Goal: Task Accomplishment & Management: Use online tool/utility

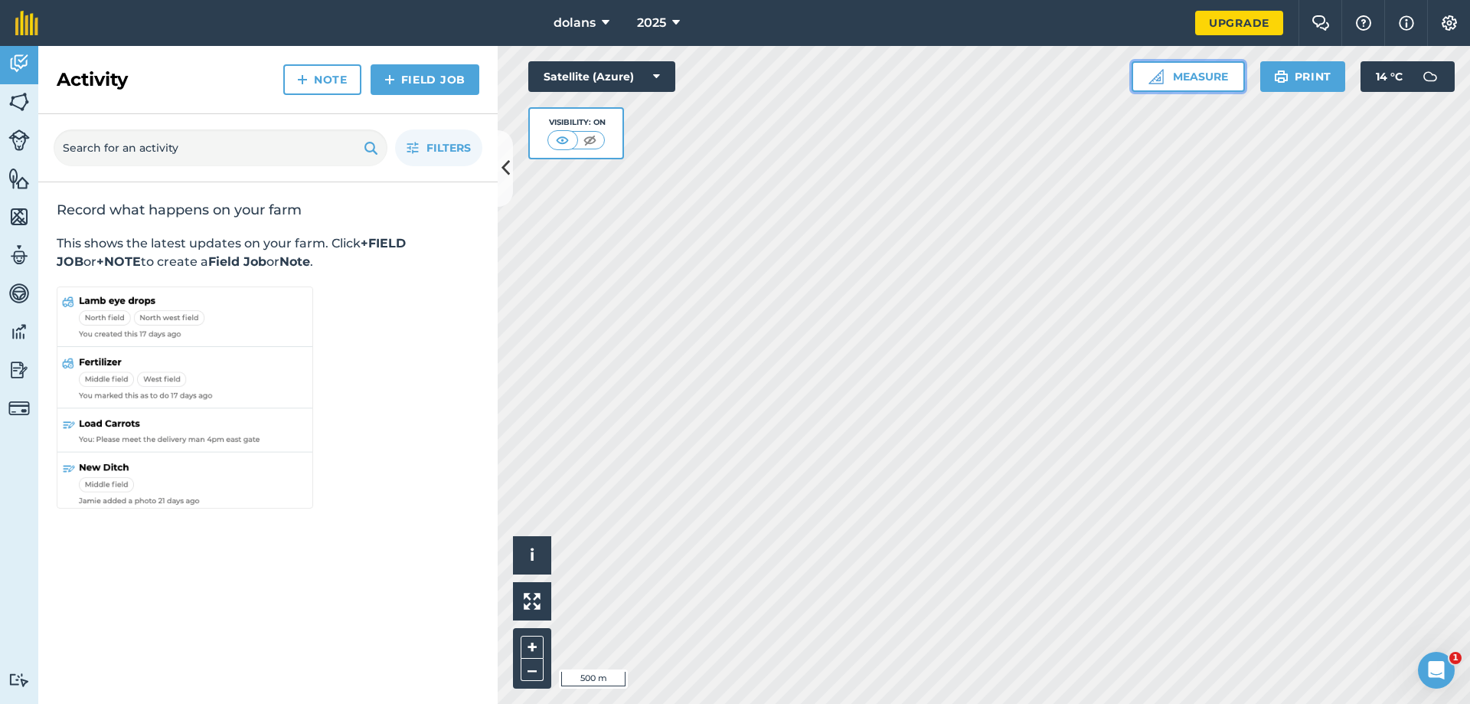
click at [1208, 79] on button "Measure" at bounding box center [1188, 76] width 113 height 31
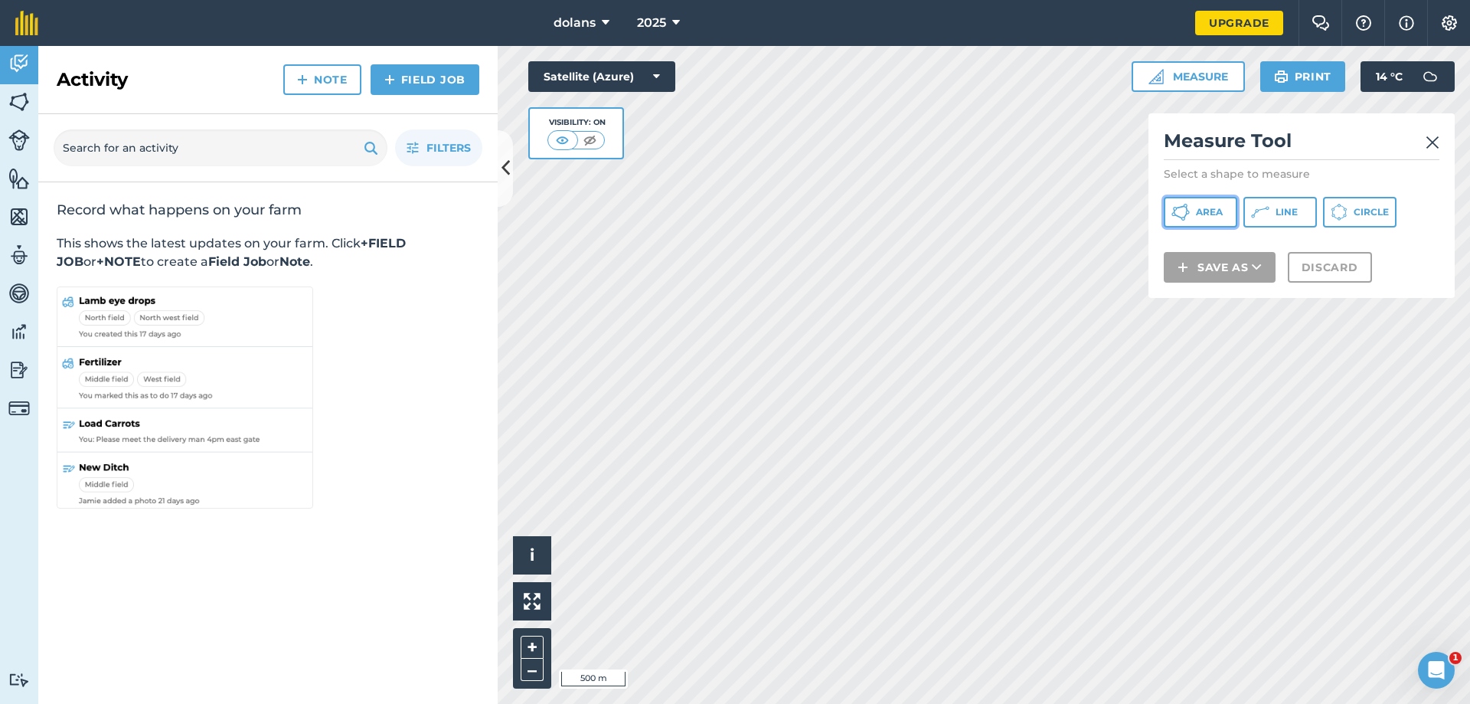
click at [1209, 216] on span "Area" at bounding box center [1209, 212] width 27 height 12
click at [496, 210] on div "Activity Fields Livestock Features Maps Team Vehicles Data Reporting Billing Tu…" at bounding box center [735, 375] width 1470 height 658
click at [1437, 141] on img at bounding box center [1433, 142] width 14 height 18
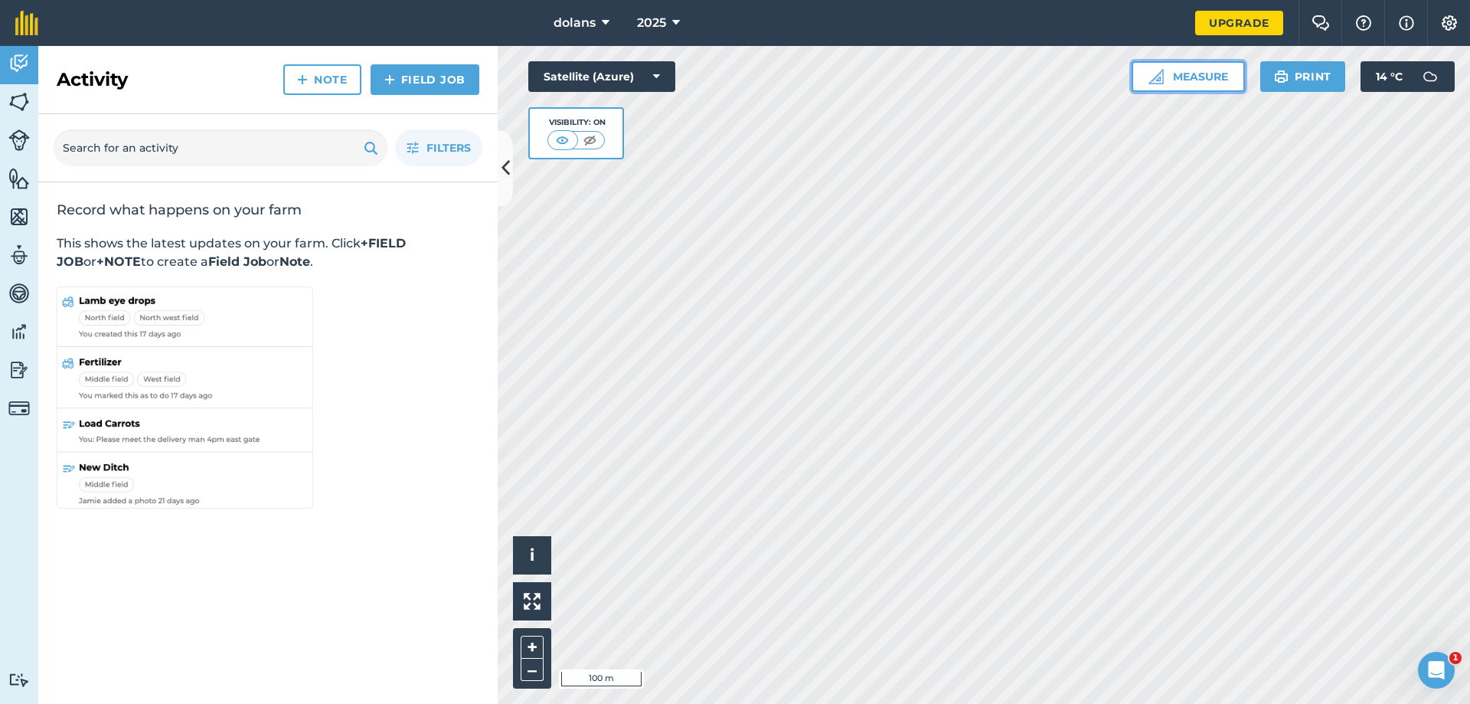
click at [1180, 77] on button "Measure" at bounding box center [1188, 76] width 113 height 31
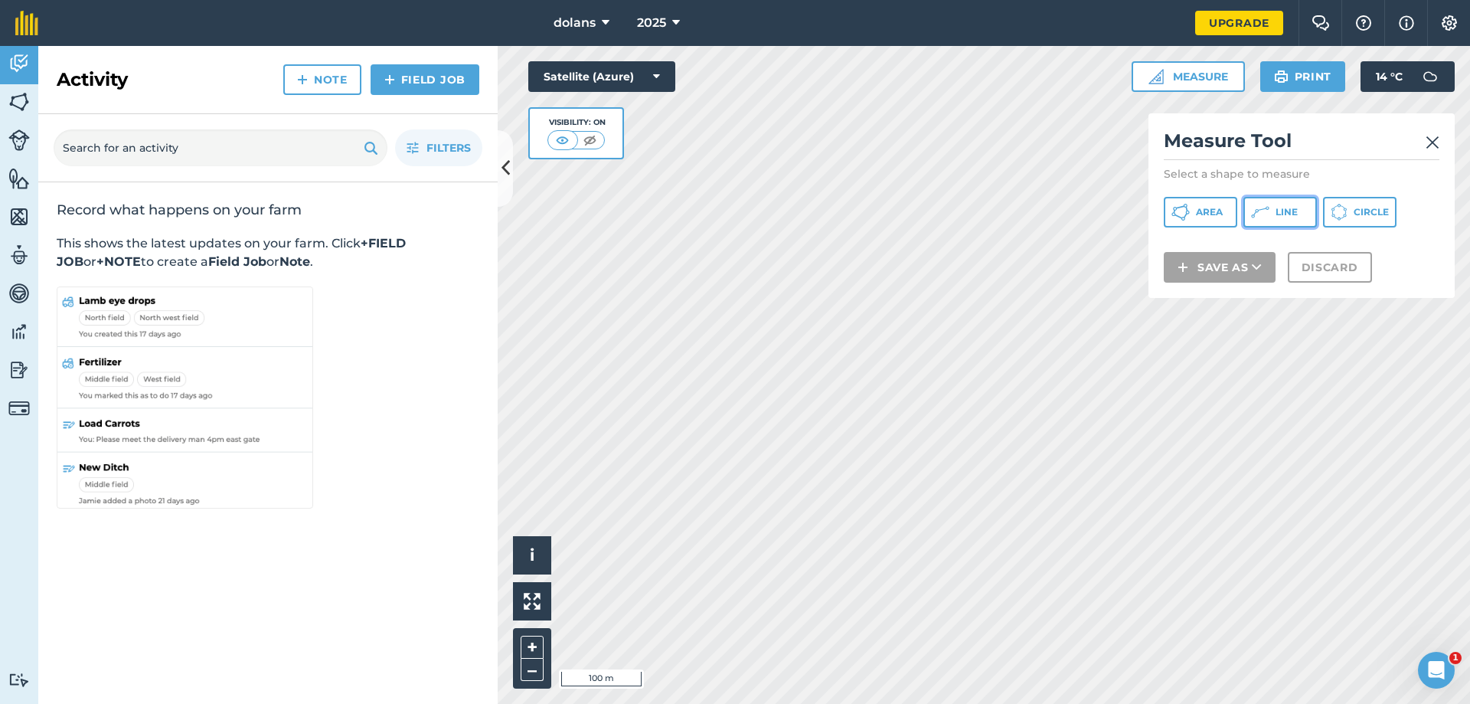
click at [1275, 217] on button "Line" at bounding box center [1281, 212] width 74 height 31
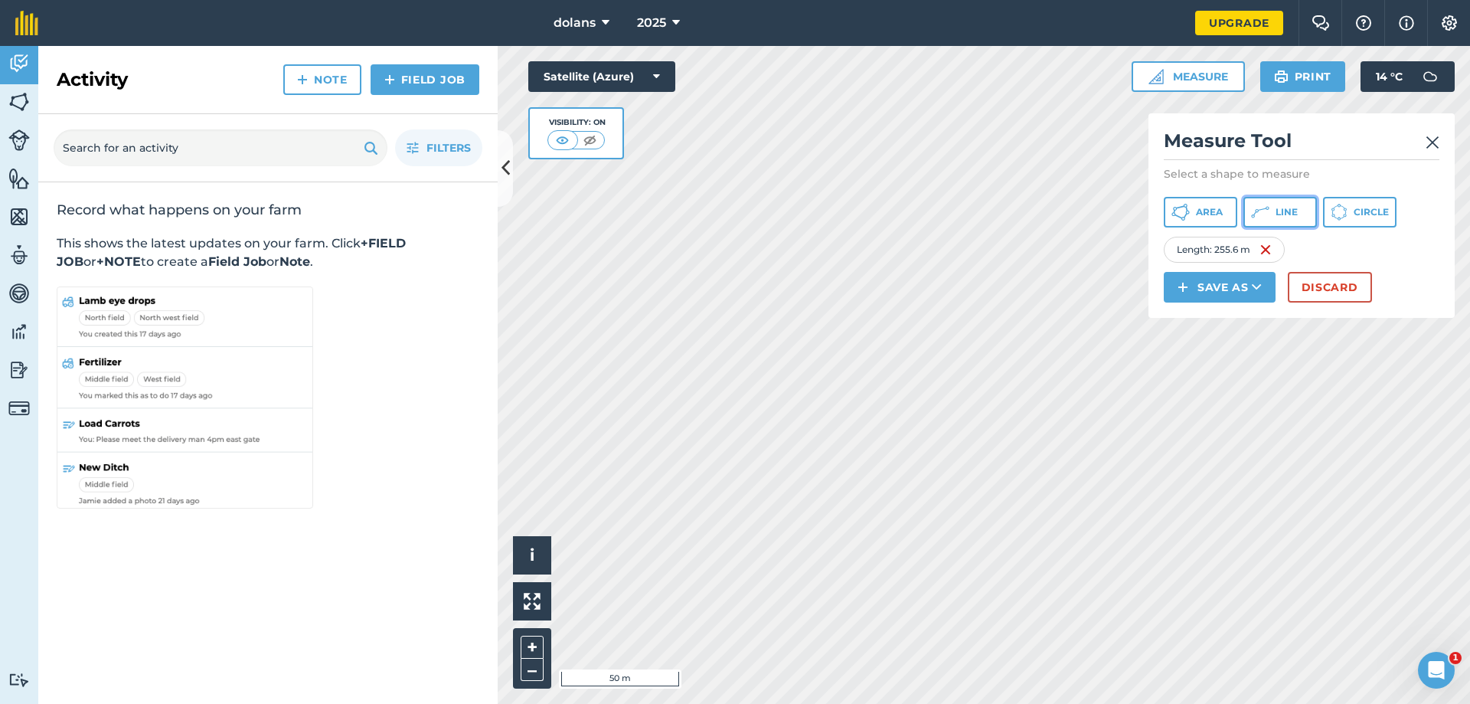
click at [1277, 209] on span "Line" at bounding box center [1287, 212] width 22 height 12
click at [1285, 204] on button "Line" at bounding box center [1281, 212] width 74 height 31
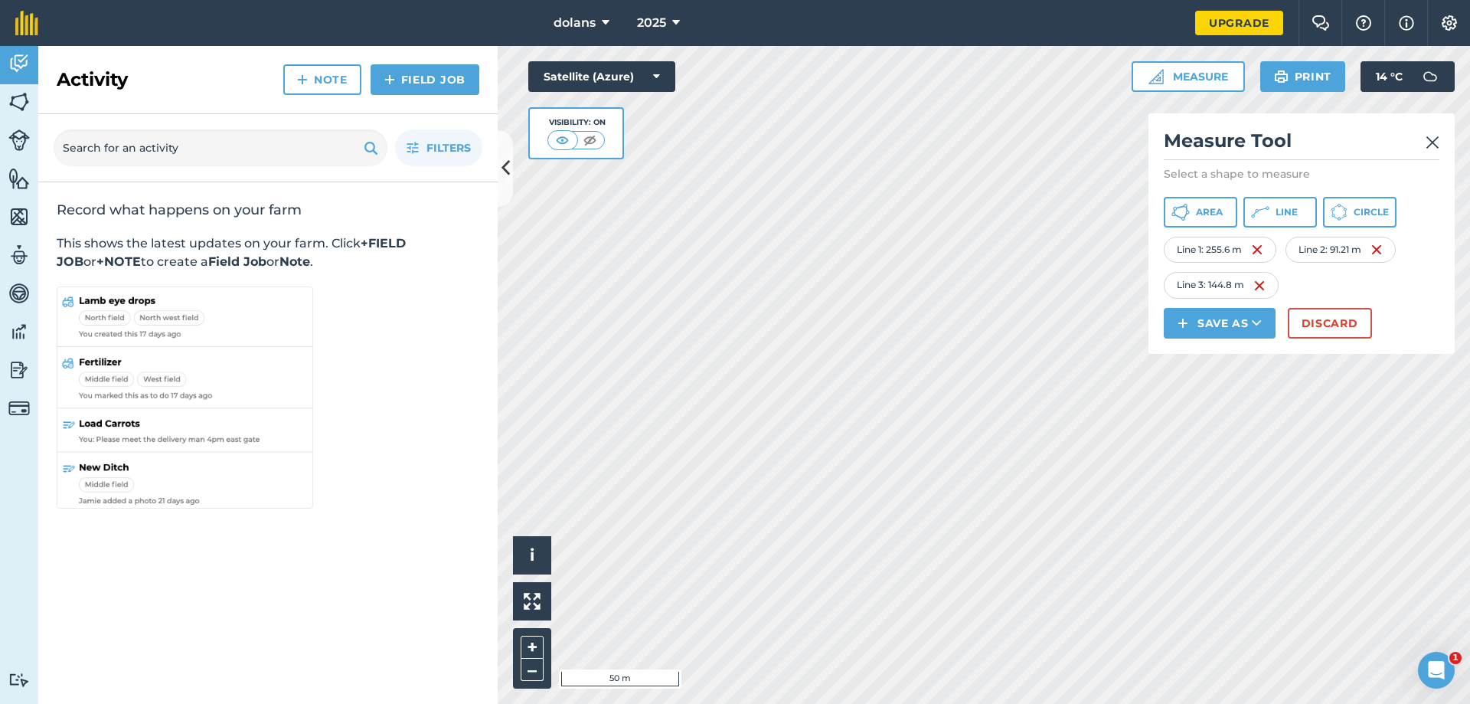
click at [945, 24] on div "dolans 2025 Upgrade Farm Chat Help Info Settings Map printing is not available …" at bounding box center [735, 352] width 1470 height 704
click at [1259, 211] on icon at bounding box center [1260, 212] width 18 height 18
click at [1290, 211] on span "Line" at bounding box center [1287, 212] width 22 height 12
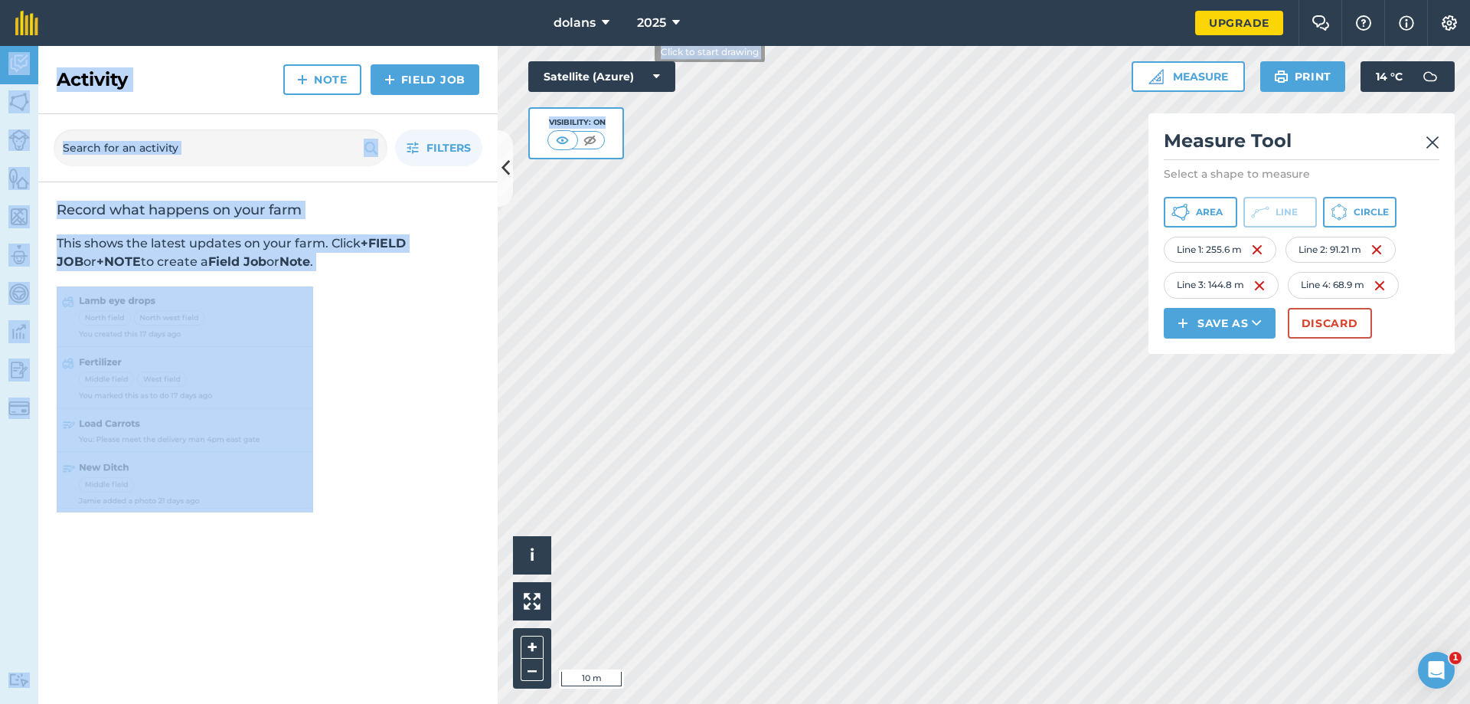
drag, startPoint x: 646, startPoint y: 135, endPoint x: 636, endPoint y: 41, distance: 93.9
click at [636, 41] on div "dolans 2025 Upgrade Farm Chat Help Info Settings Map printing is not available …" at bounding box center [735, 352] width 1470 height 704
click at [442, 329] on div "Record what happens on your farm This shows the latest updates on your farm. Cl…" at bounding box center [267, 356] width 459 height 348
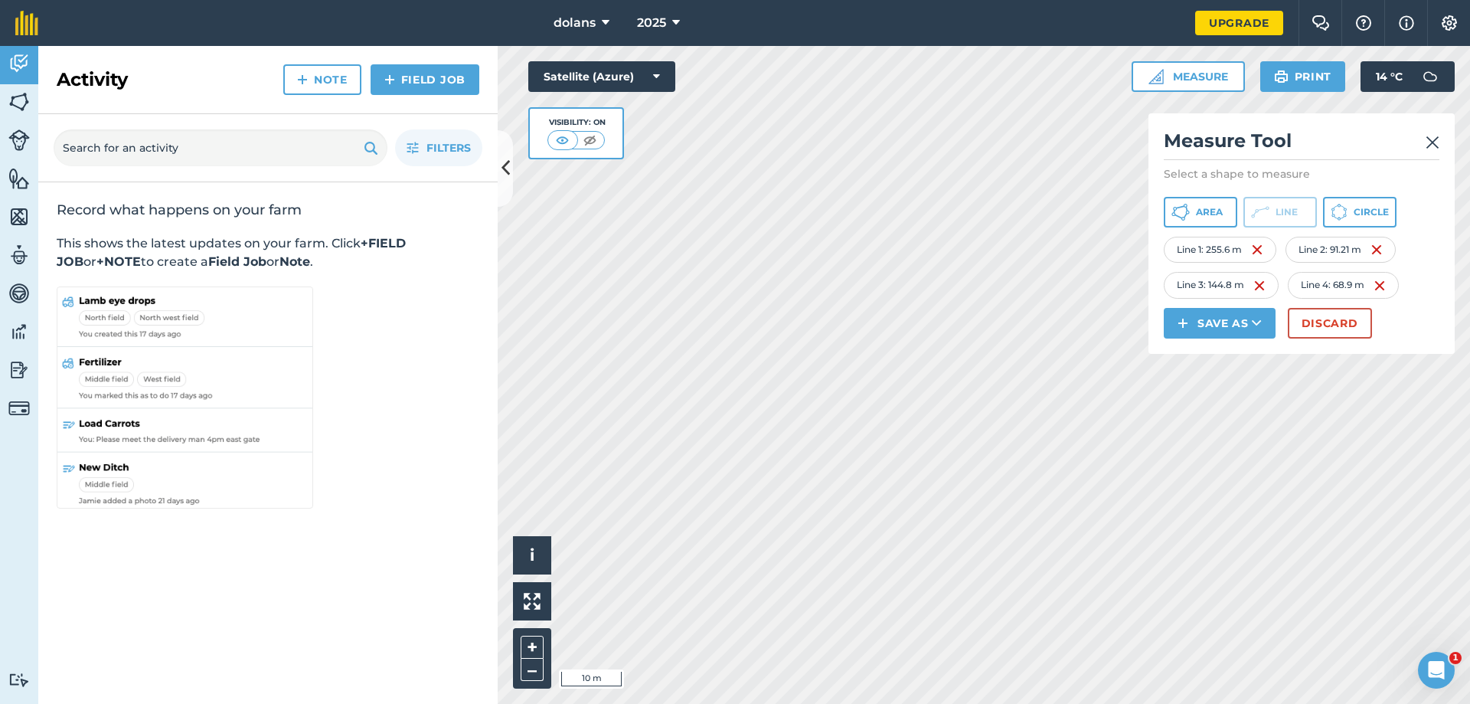
drag, startPoint x: 669, startPoint y: 128, endPoint x: 634, endPoint y: 103, distance: 43.4
click at [634, 103] on div "Satellite (Azure) Visibility: On" at bounding box center [601, 110] width 147 height 98
drag, startPoint x: 648, startPoint y: 119, endPoint x: 647, endPoint y: 157, distance: 37.5
click at [647, 157] on div "Satellite (Azure) Visibility: On" at bounding box center [601, 110] width 147 height 98
click at [1339, 322] on button "Discard" at bounding box center [1330, 323] width 84 height 31
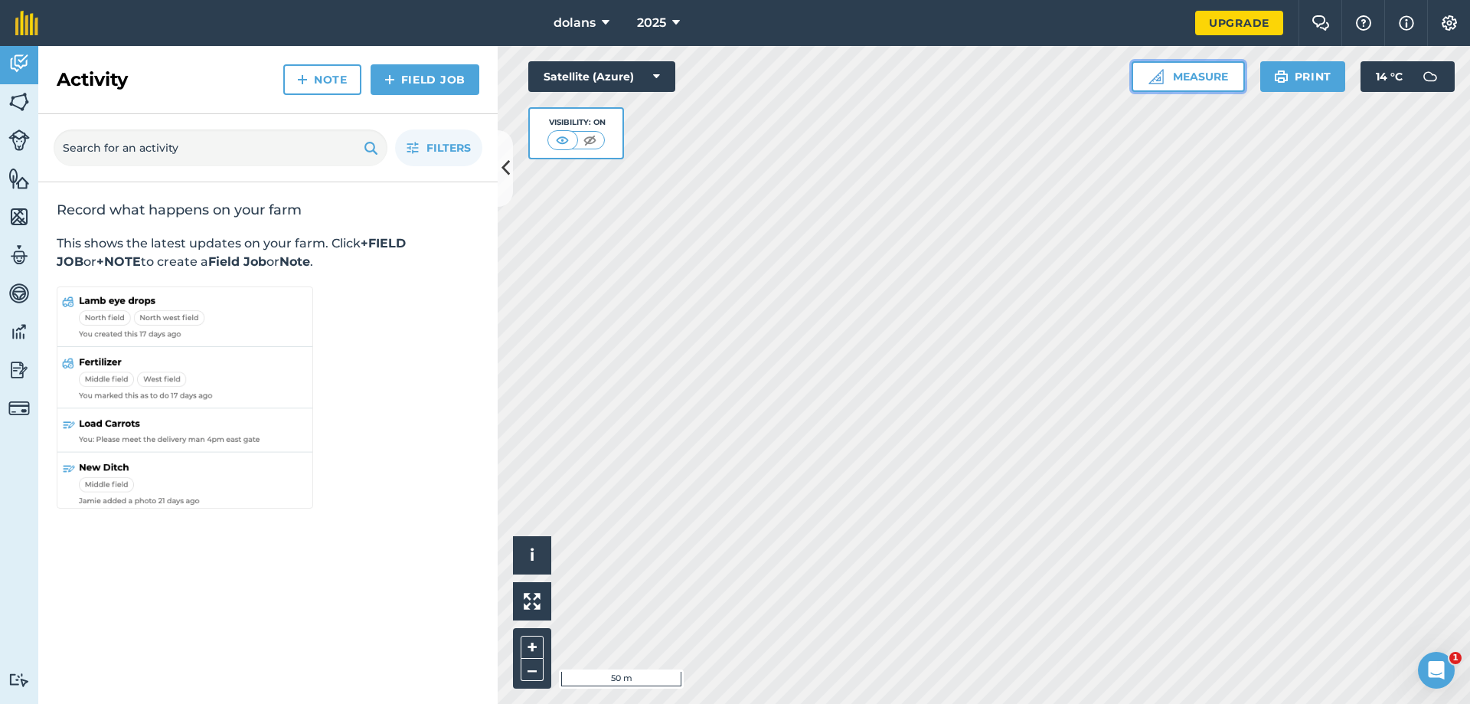
click at [1201, 71] on button "Measure" at bounding box center [1188, 76] width 113 height 31
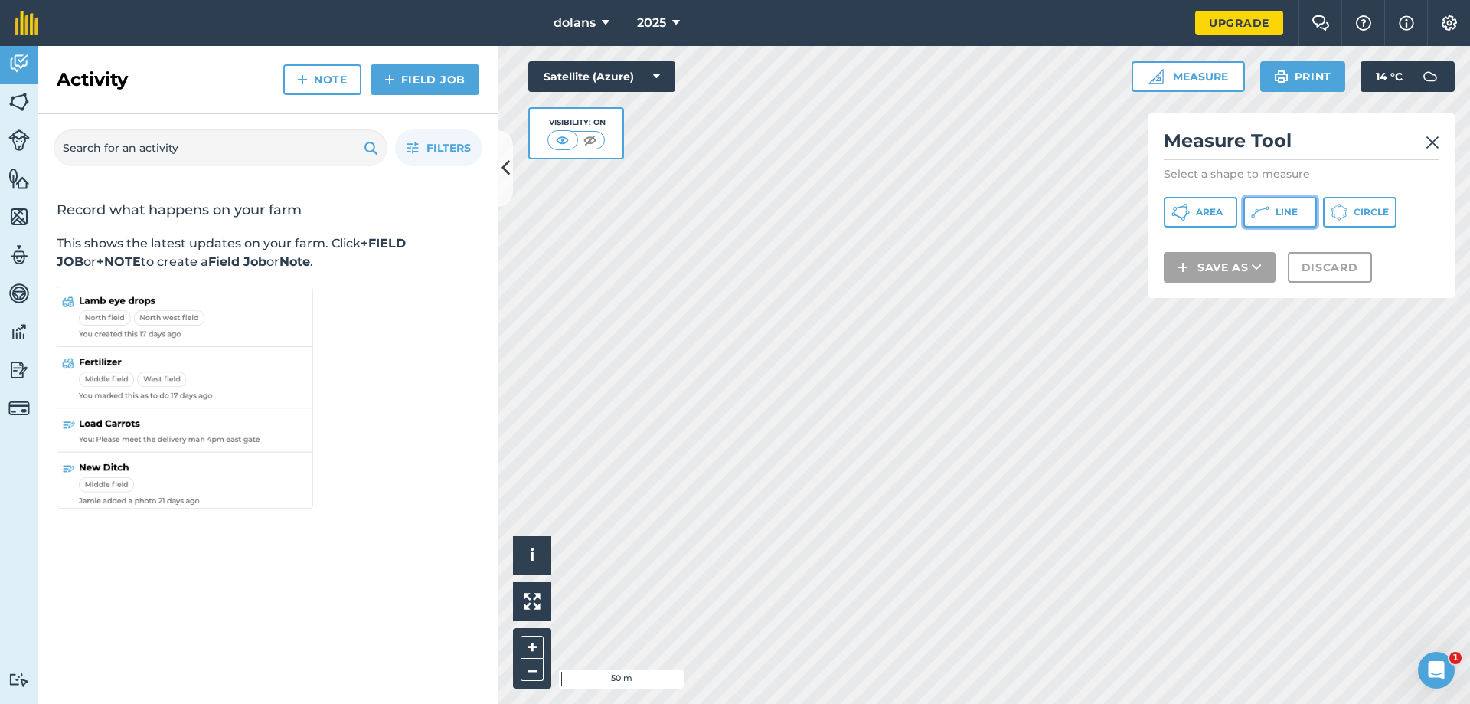
drag, startPoint x: 1276, startPoint y: 220, endPoint x: 1254, endPoint y: 229, distance: 23.3
click at [1277, 220] on button "Line" at bounding box center [1281, 212] width 74 height 31
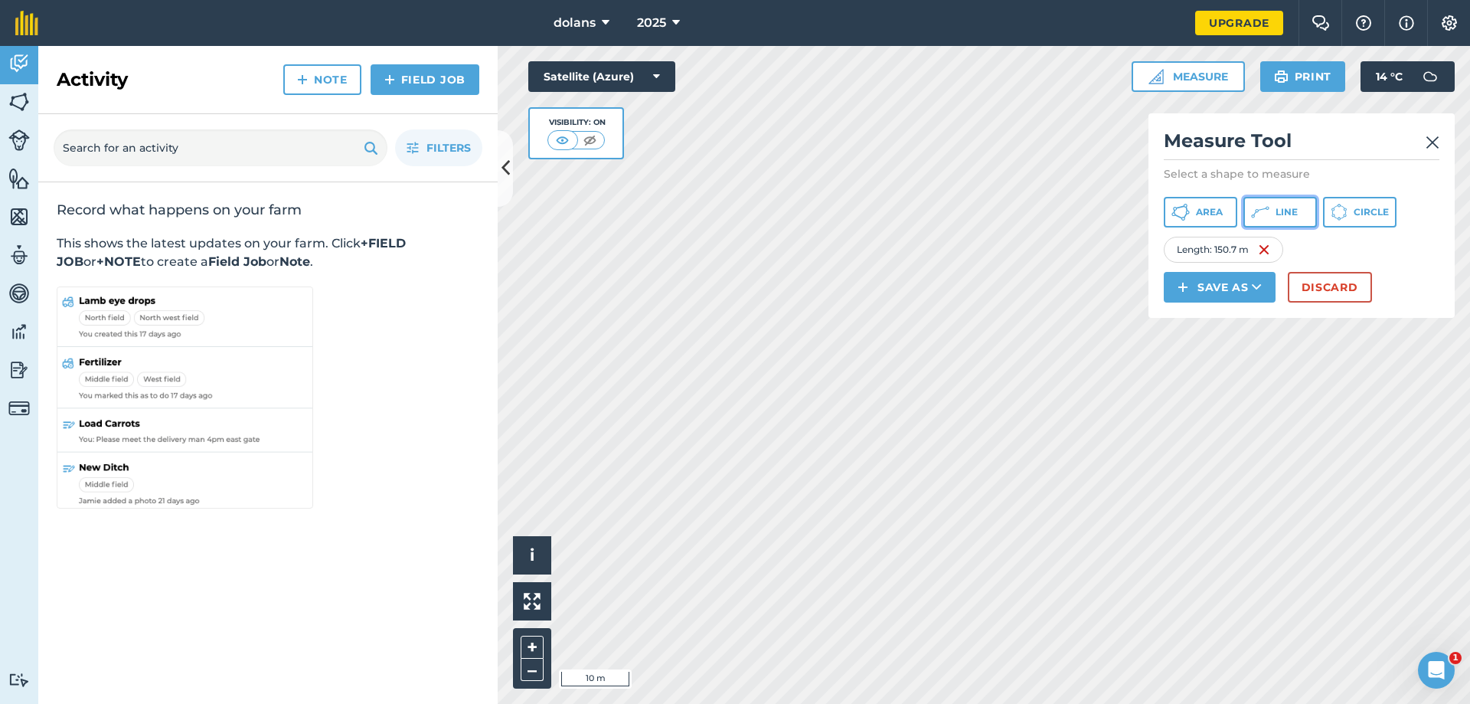
click at [1278, 203] on button "Line" at bounding box center [1281, 212] width 74 height 31
click at [1335, 204] on icon at bounding box center [1339, 212] width 17 height 17
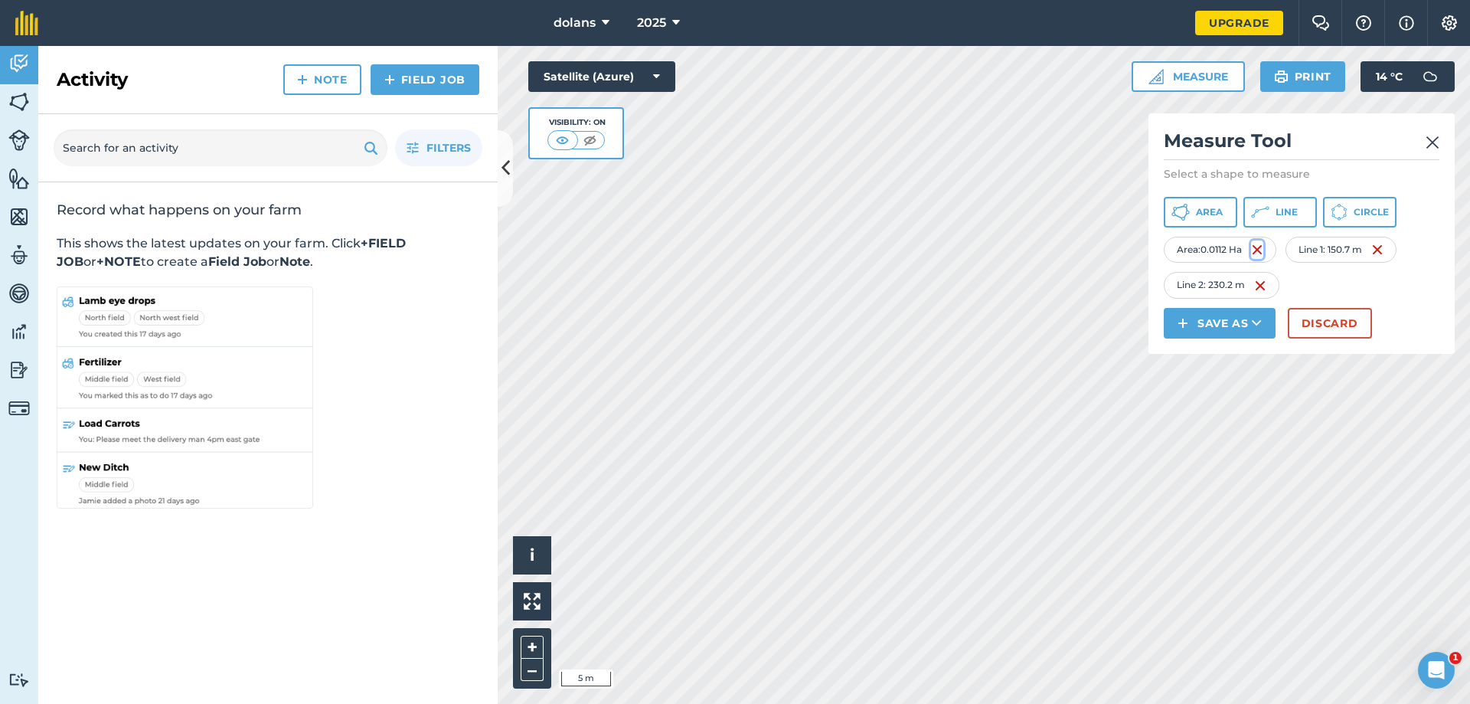
click at [1256, 249] on img at bounding box center [1257, 249] width 12 height 18
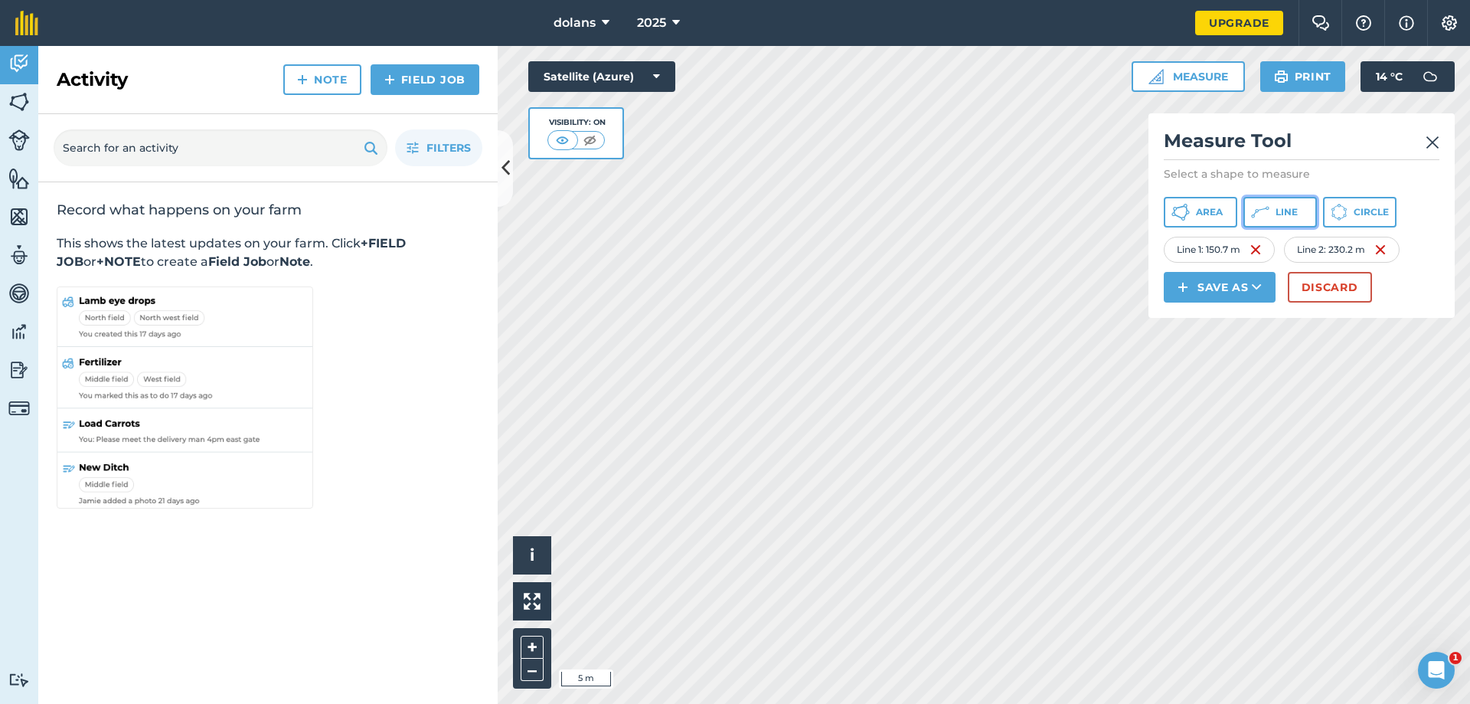
click at [1286, 213] on span "Line" at bounding box center [1287, 212] width 22 height 12
click at [1322, 285] on button "Discard" at bounding box center [1330, 287] width 84 height 31
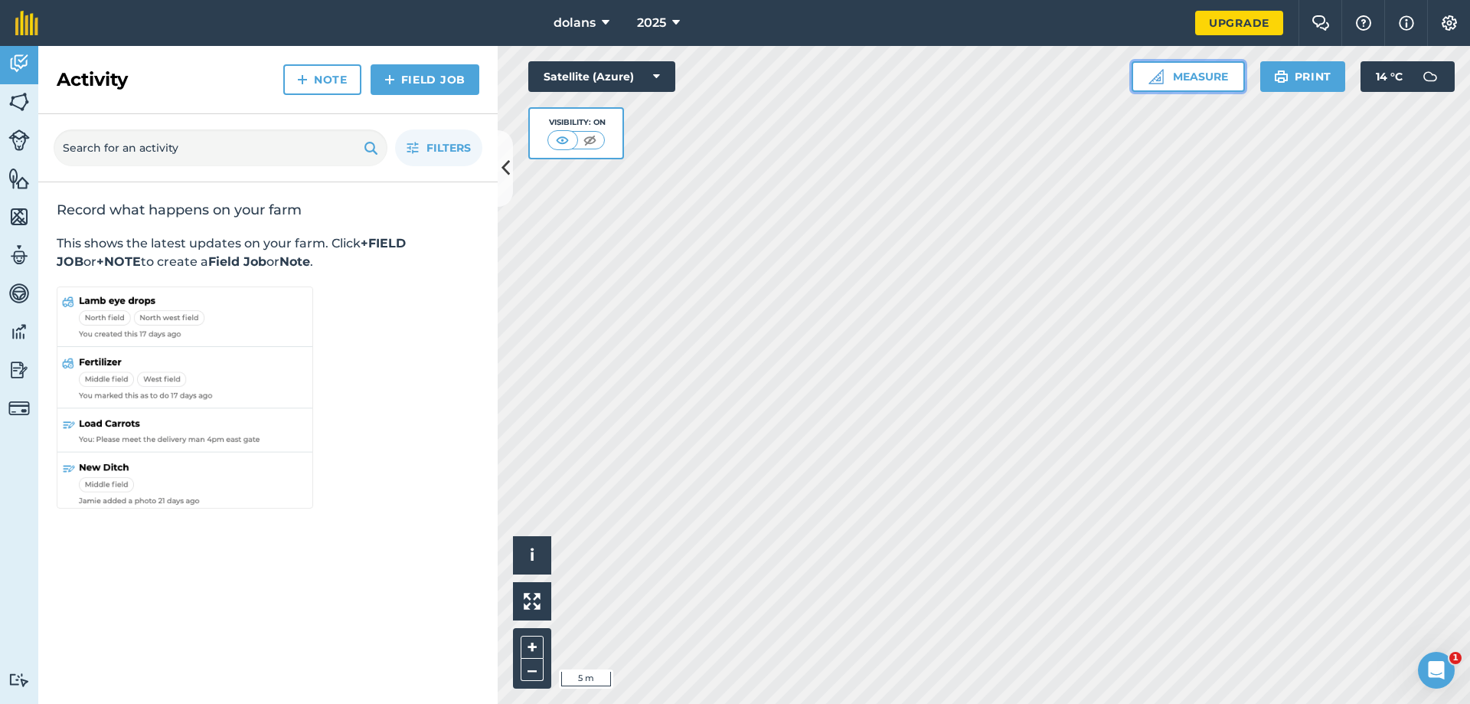
click at [1188, 75] on button "Measure" at bounding box center [1188, 76] width 113 height 31
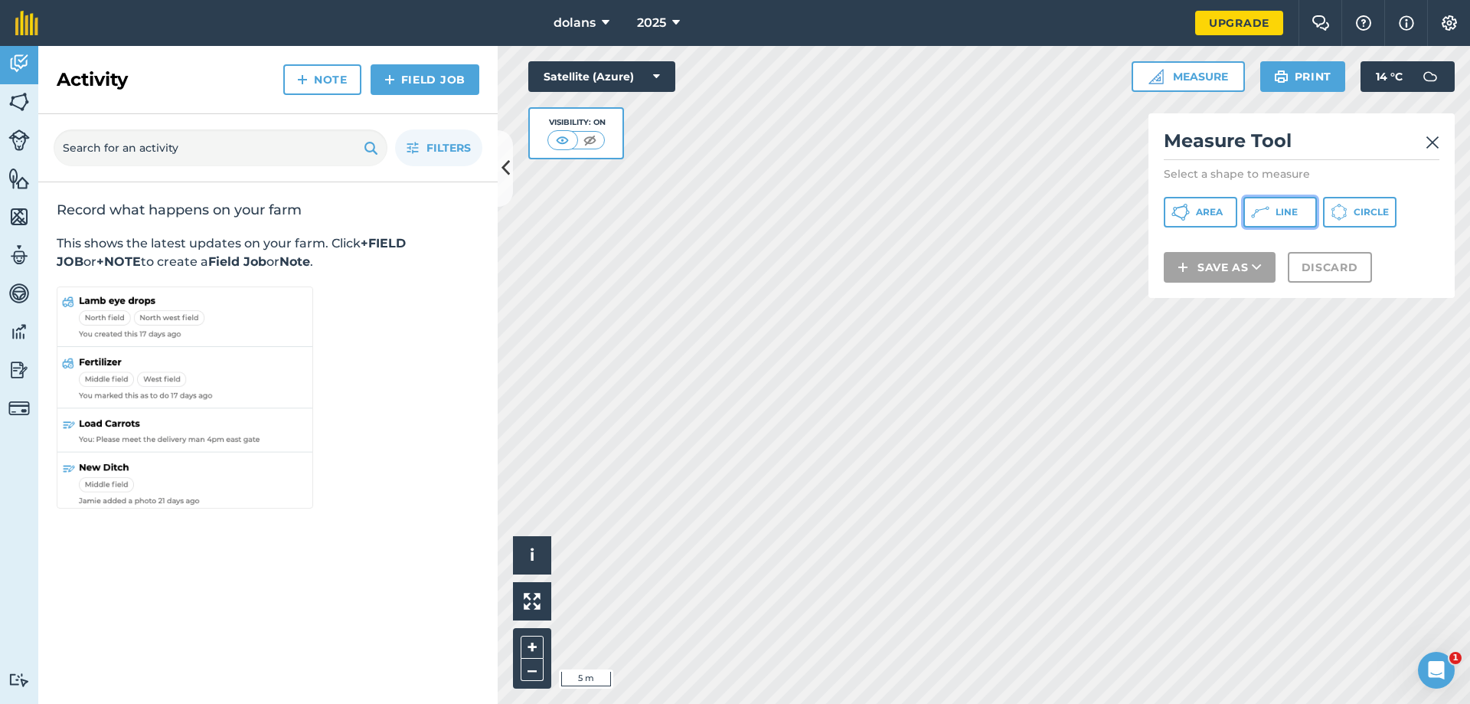
click at [1281, 218] on button "Line" at bounding box center [1281, 212] width 74 height 31
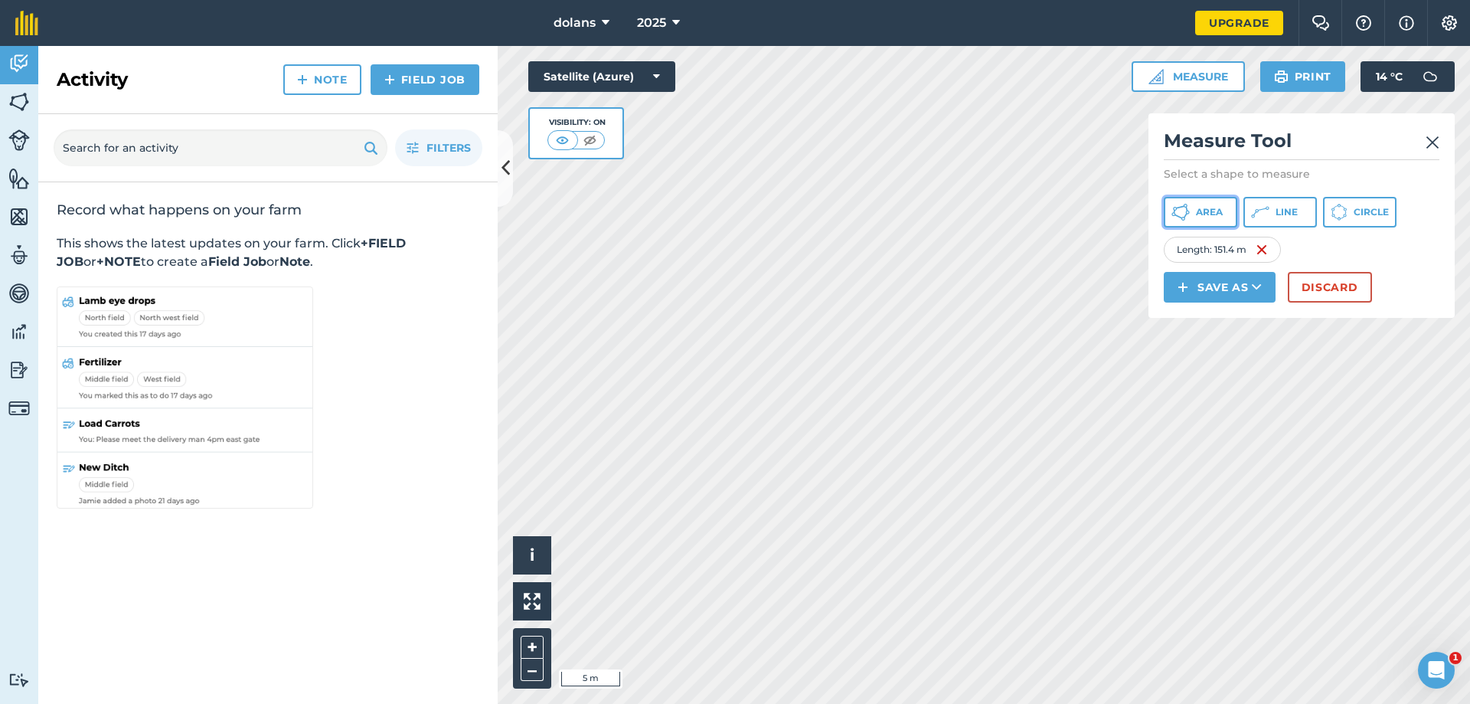
click at [1204, 207] on span "Area" at bounding box center [1209, 212] width 27 height 12
click at [1292, 218] on button "Line" at bounding box center [1281, 212] width 74 height 31
click at [696, 703] on html "dolans 2025 Upgrade Farm Chat Help Info Settings Map printing is not available …" at bounding box center [735, 352] width 1470 height 704
click at [1223, 218] on button "Area" at bounding box center [1201, 212] width 74 height 31
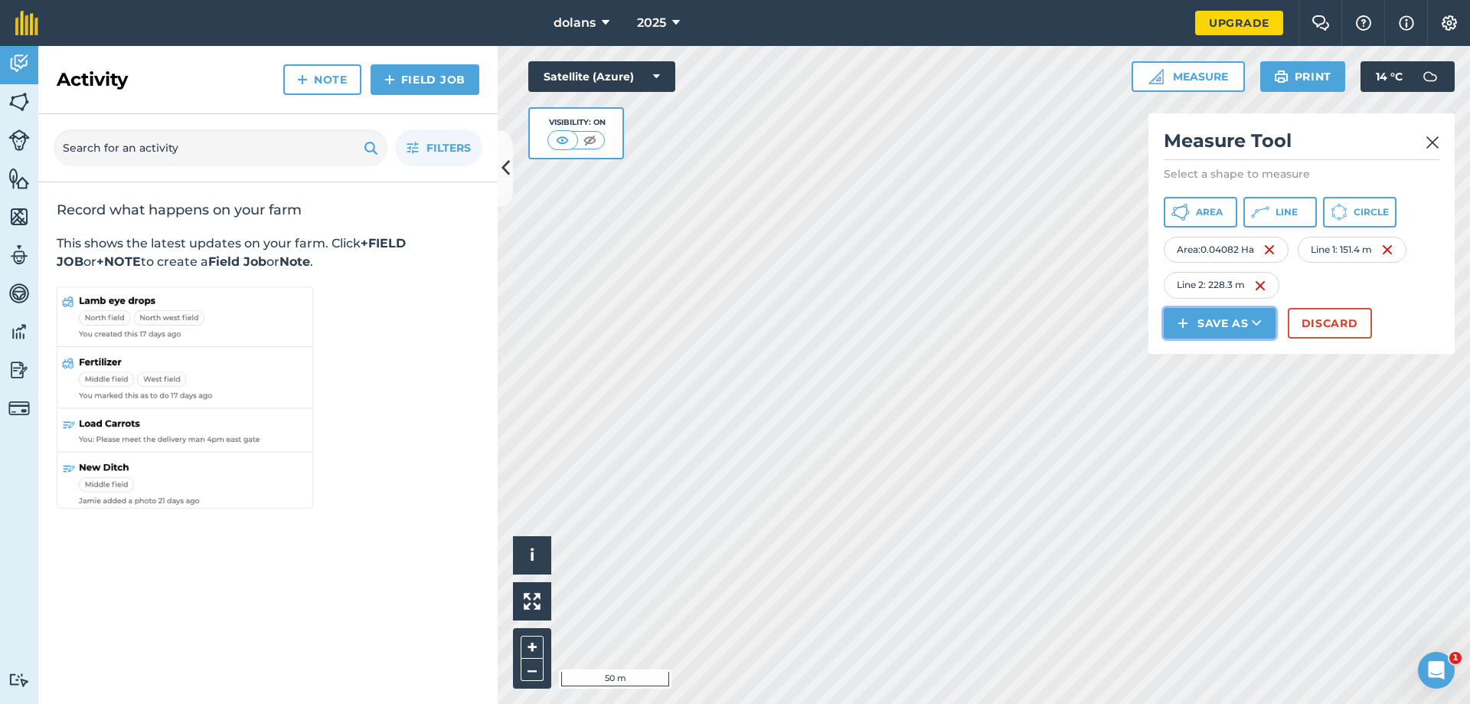
click at [1225, 332] on button "Save as" at bounding box center [1220, 323] width 112 height 31
click at [1223, 387] on link "Feature" at bounding box center [1219, 392] width 107 height 34
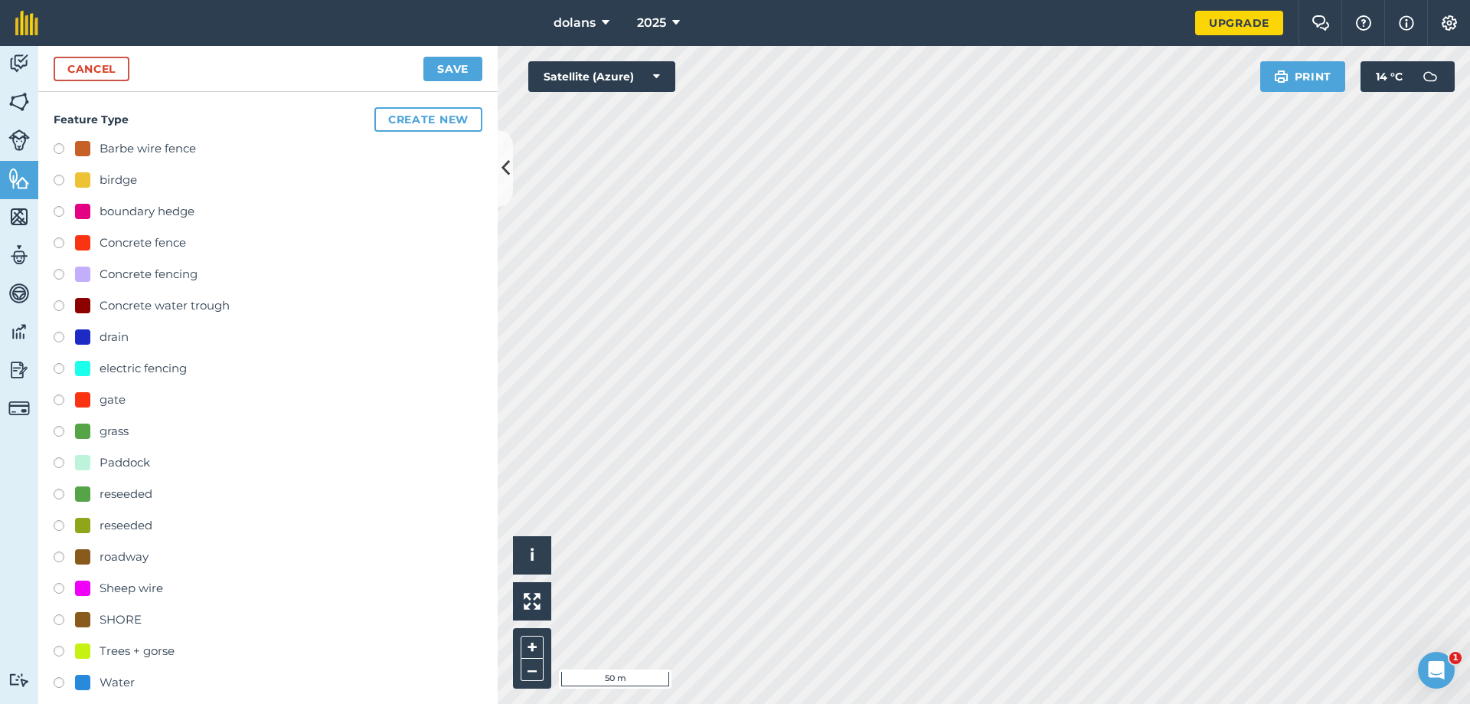
click at [134, 151] on div "Barbe wire fence" at bounding box center [148, 148] width 96 height 18
radio input "true"
type input "Barbe wire fence"
click at [453, 74] on button "Save" at bounding box center [452, 69] width 59 height 25
